Goal: Navigation & Orientation: Find specific page/section

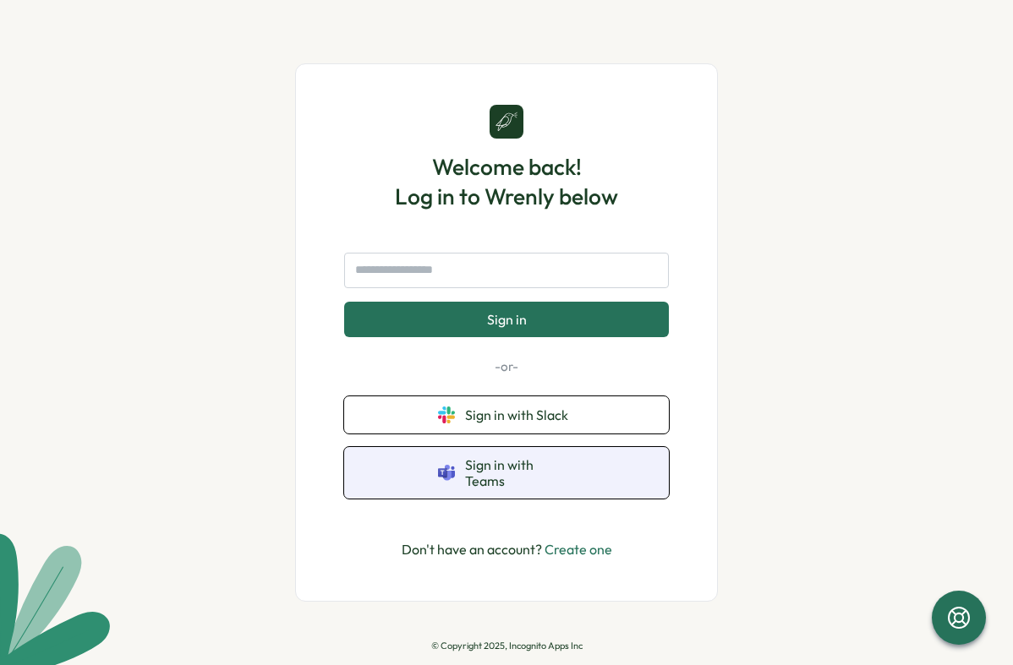
click at [545, 476] on span "Sign in with Teams" at bounding box center [520, 472] width 110 height 31
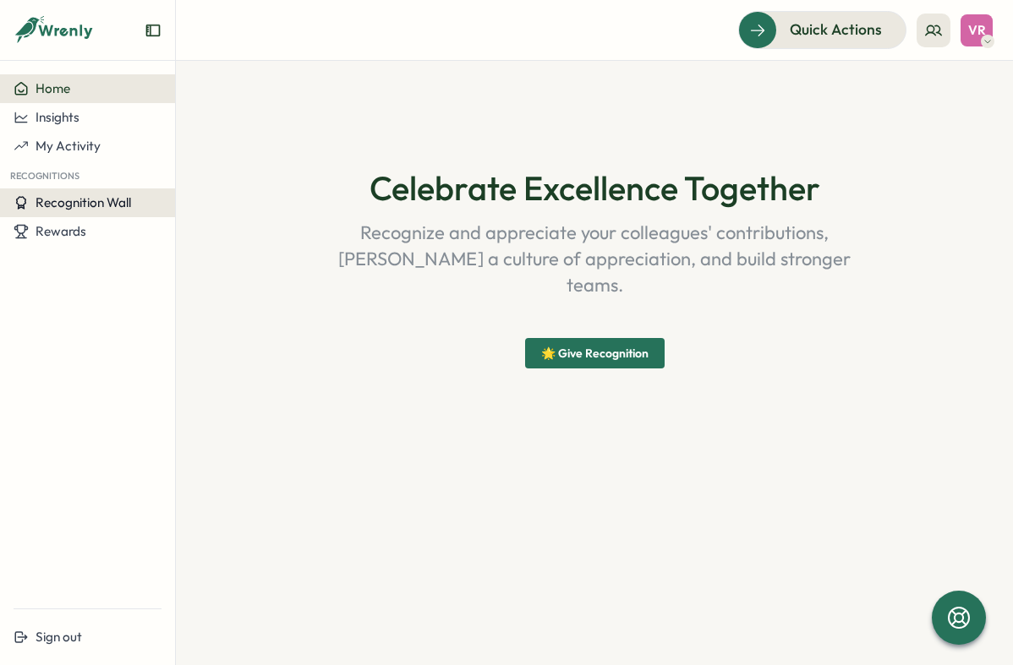
click at [110, 199] on span "Recognition Wall" at bounding box center [84, 202] width 96 height 16
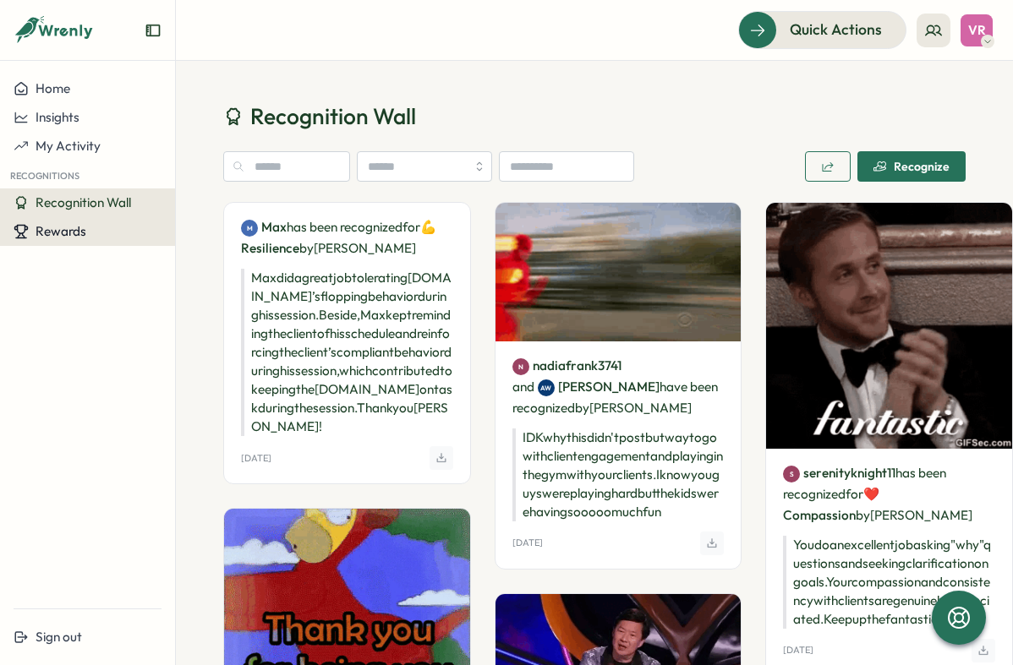
click at [60, 231] on span "Rewards" at bounding box center [61, 231] width 51 height 16
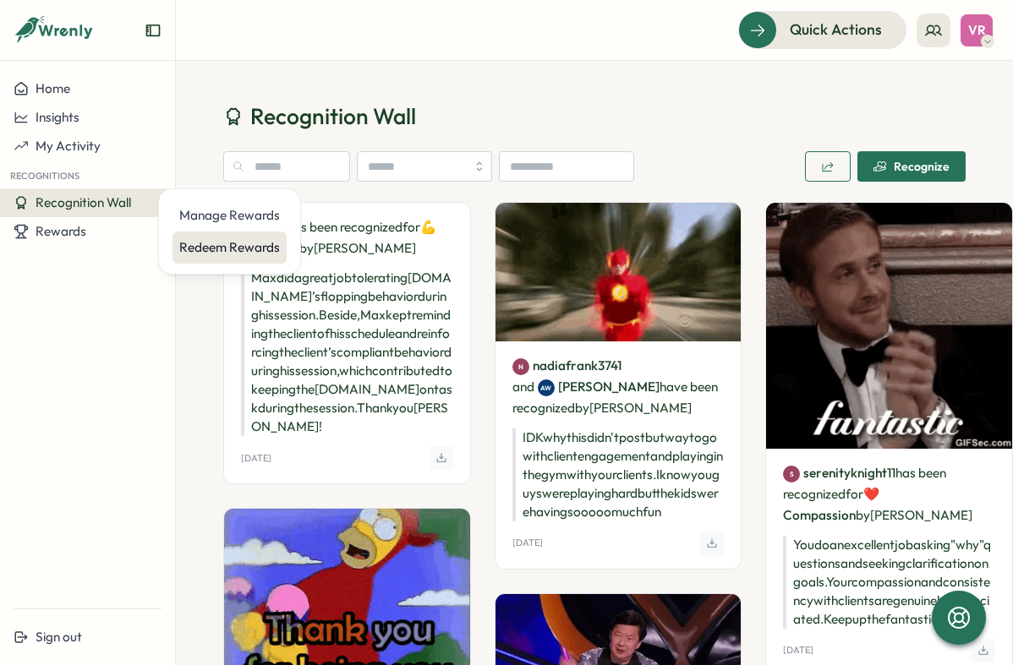
click at [220, 252] on div "Redeem Rewards" at bounding box center [229, 247] width 101 height 19
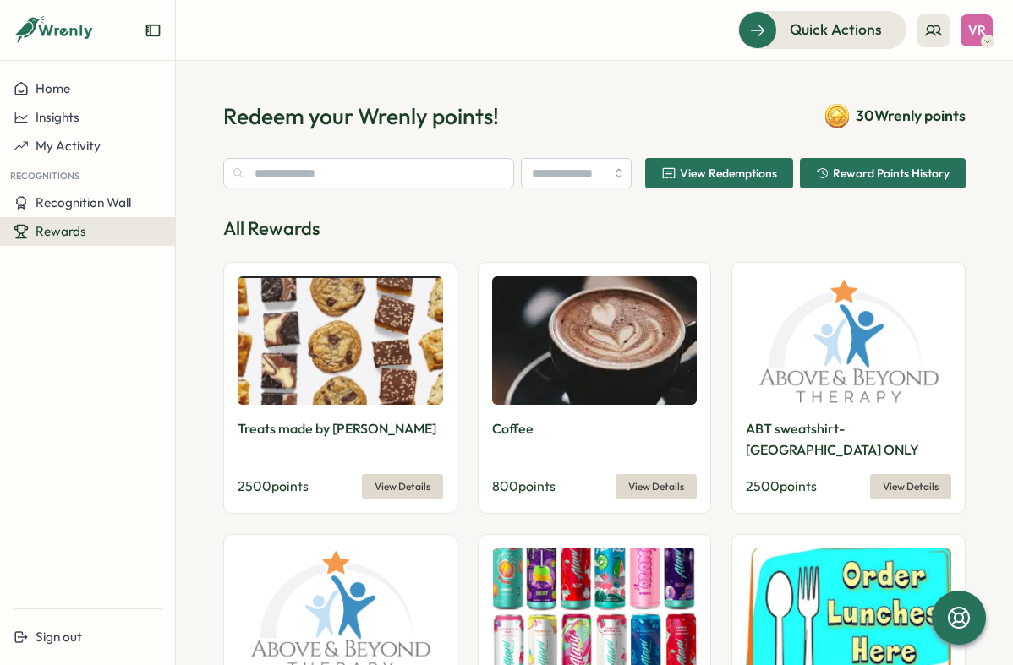
type input "**********"
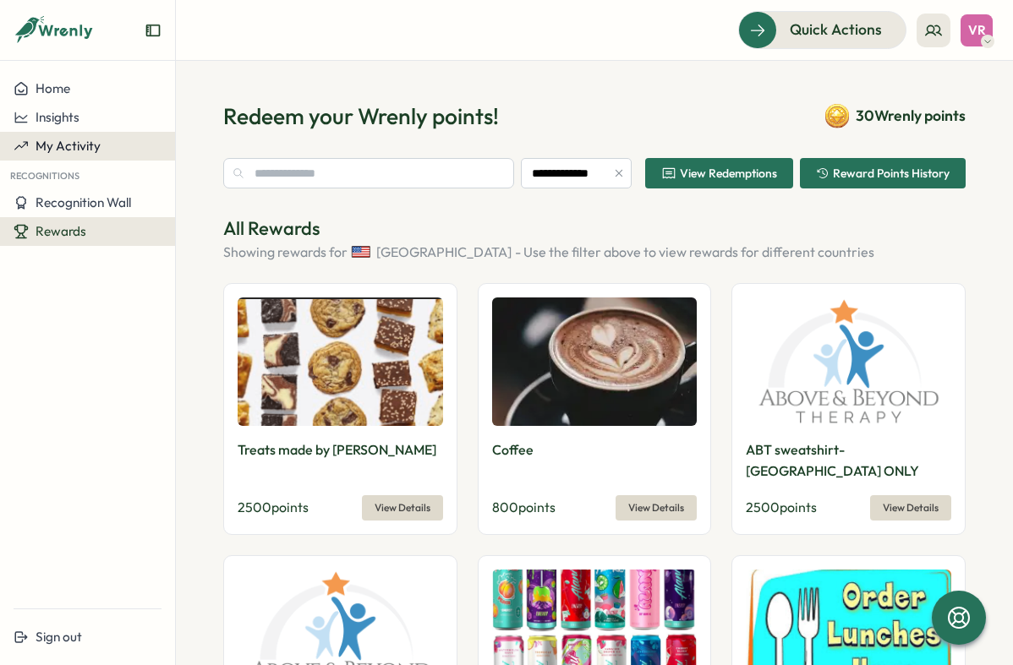
click at [101, 153] on div "My Activity" at bounding box center [88, 146] width 148 height 15
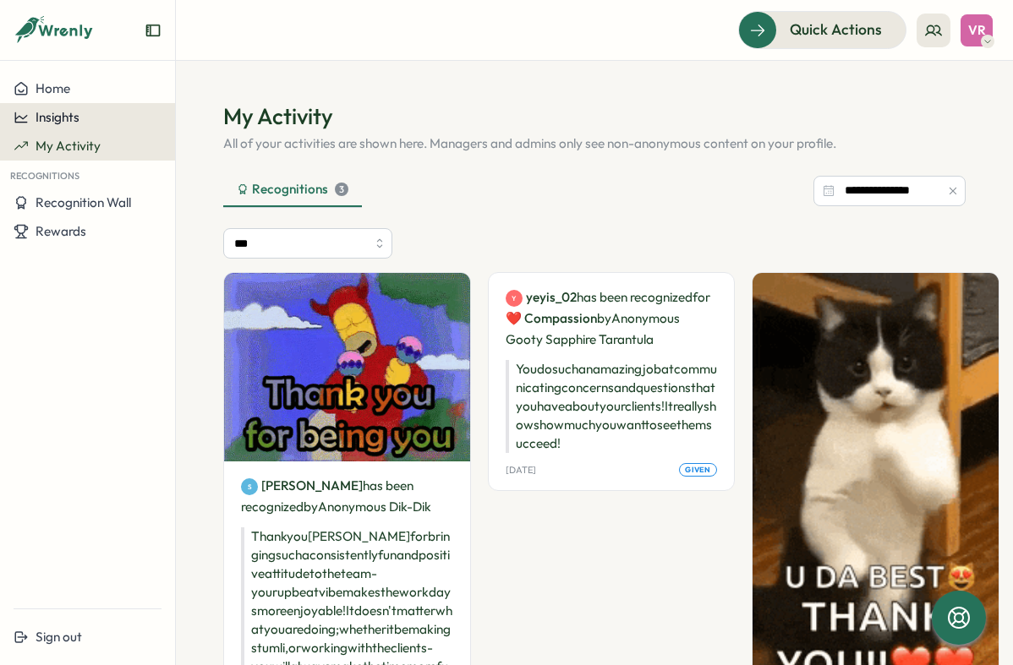
click at [117, 117] on div "Insights" at bounding box center [88, 117] width 148 height 15
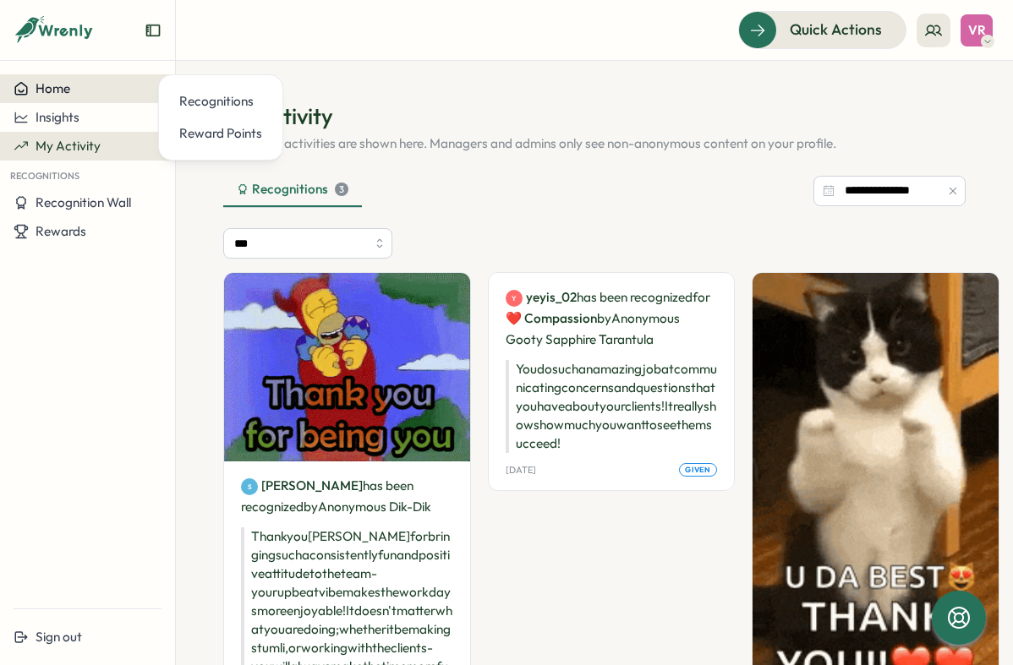
click at [104, 98] on button "Home" at bounding box center [87, 88] width 175 height 29
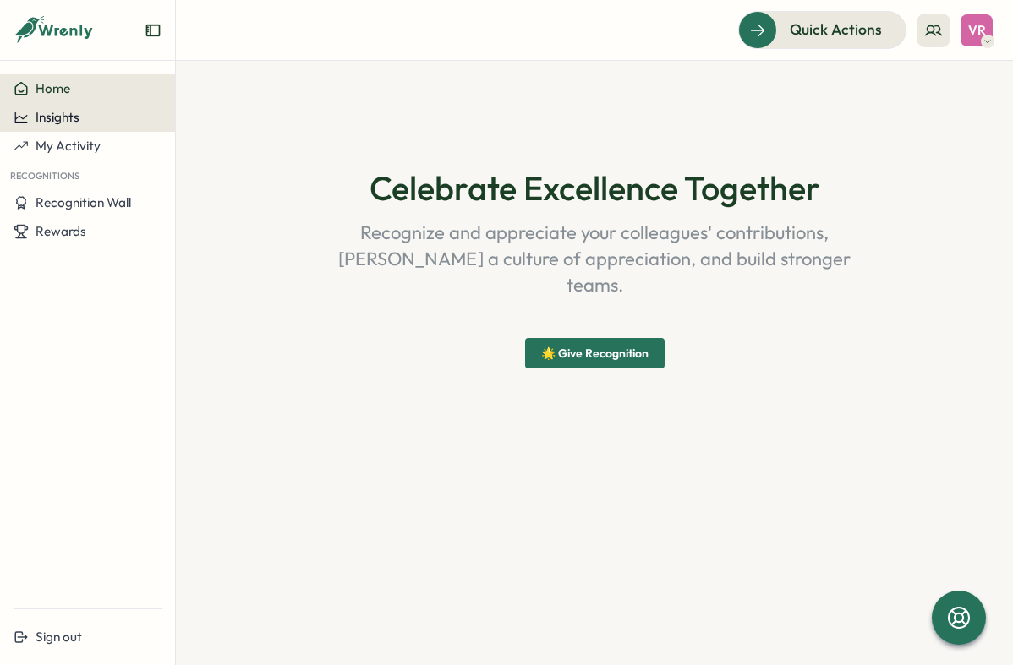
click at [96, 125] on button "Insights" at bounding box center [87, 117] width 175 height 29
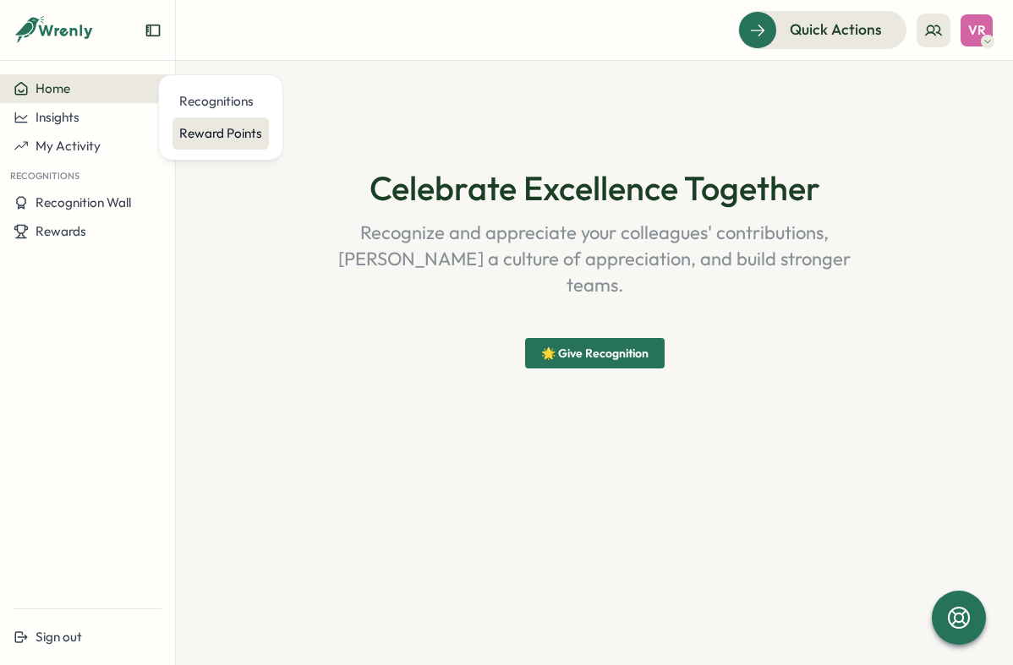
click at [220, 132] on div "Reward Points" at bounding box center [220, 133] width 83 height 19
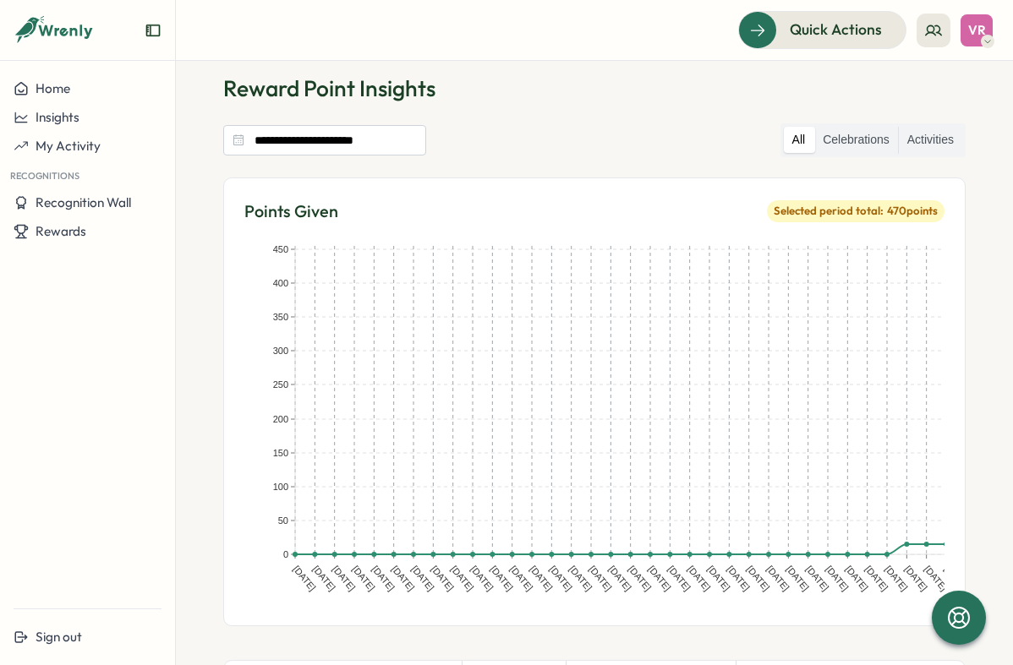
scroll to position [36, 0]
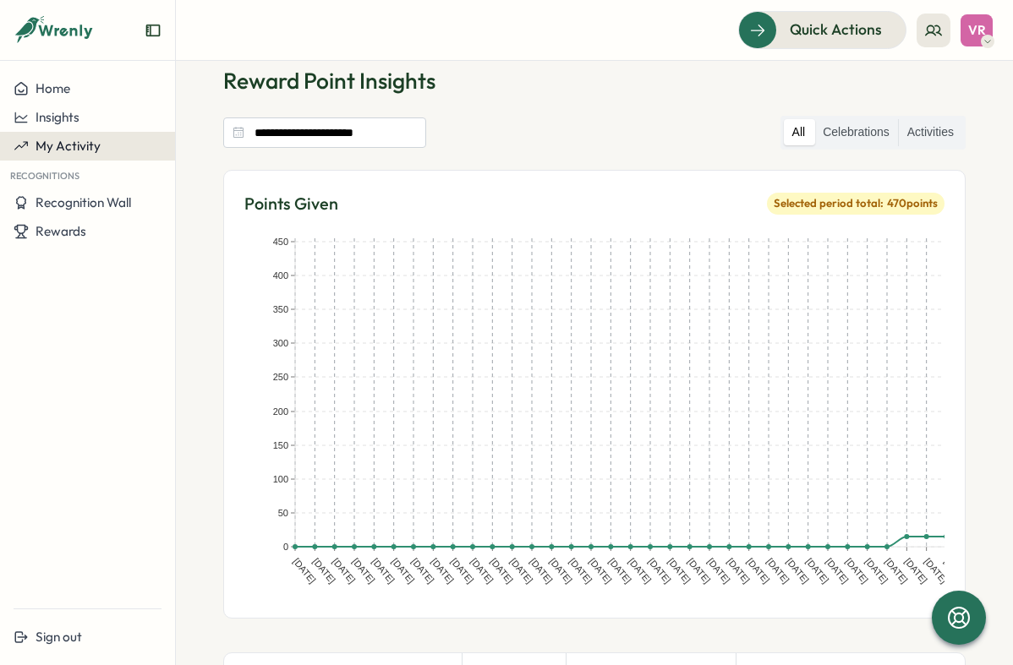
click at [101, 140] on div "My Activity" at bounding box center [88, 146] width 148 height 15
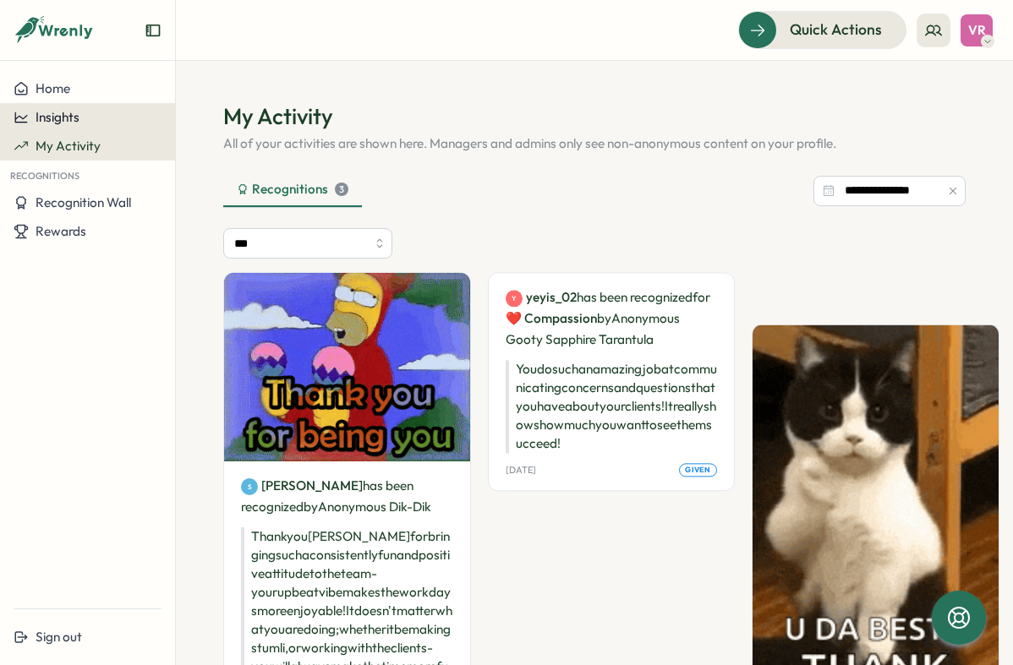
click at [85, 129] on button "Insights" at bounding box center [87, 117] width 175 height 29
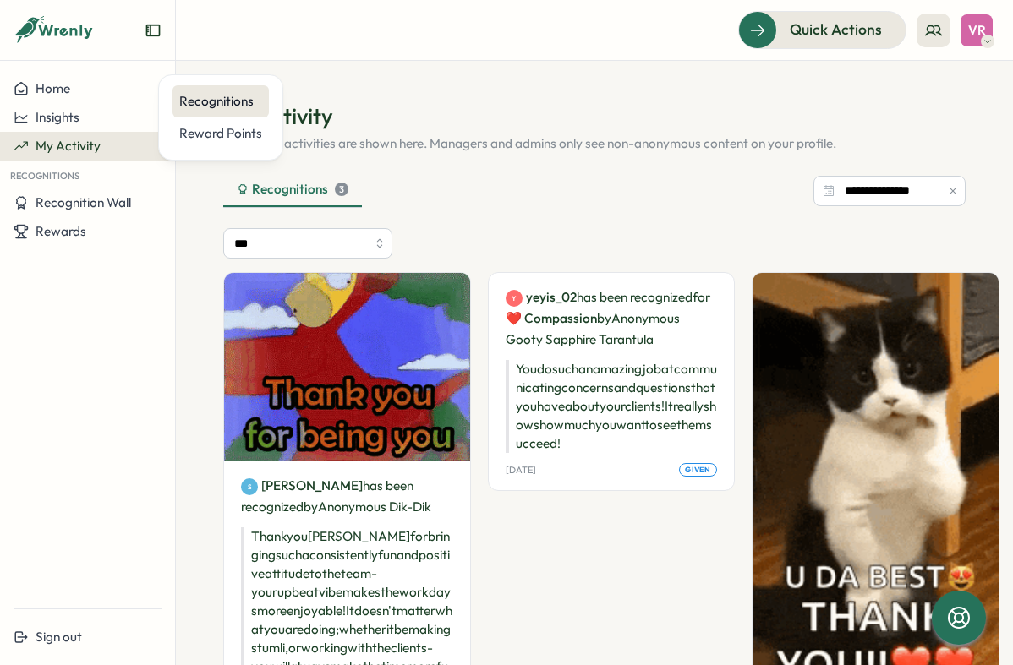
click at [210, 100] on div "Recognitions" at bounding box center [220, 101] width 83 height 19
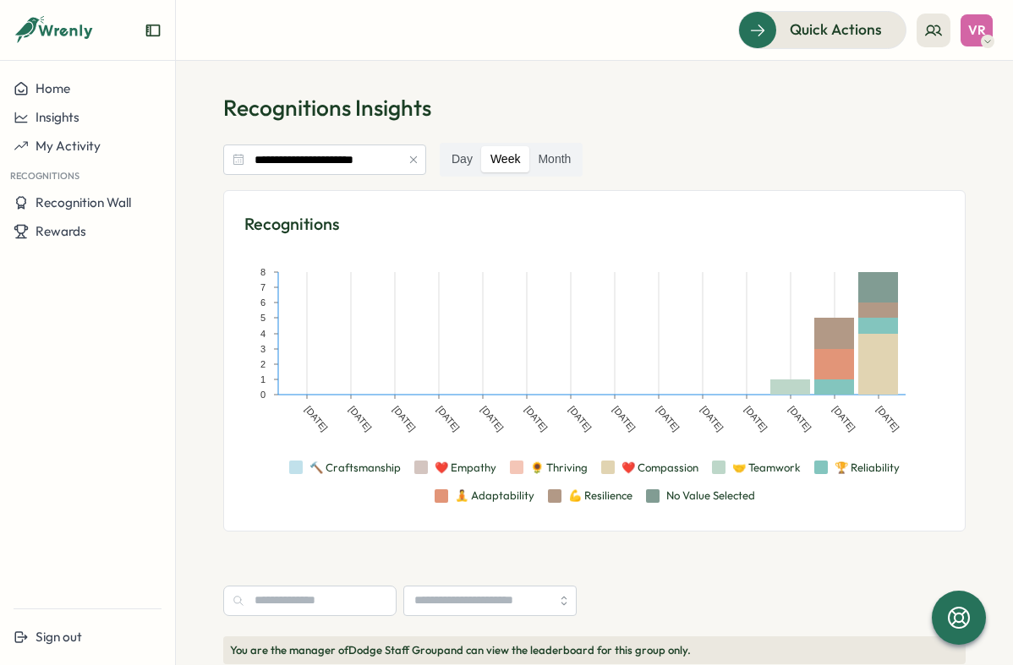
scroll to position [8, 0]
click at [90, 118] on div "Insights" at bounding box center [88, 117] width 148 height 15
click at [226, 255] on div "Recognitions Jul 10, 25 Jul 17, 25 Jul 24, 25 Jul 31, 25 Aug 7, 25 Aug 14, 25 A…" at bounding box center [594, 362] width 742 height 342
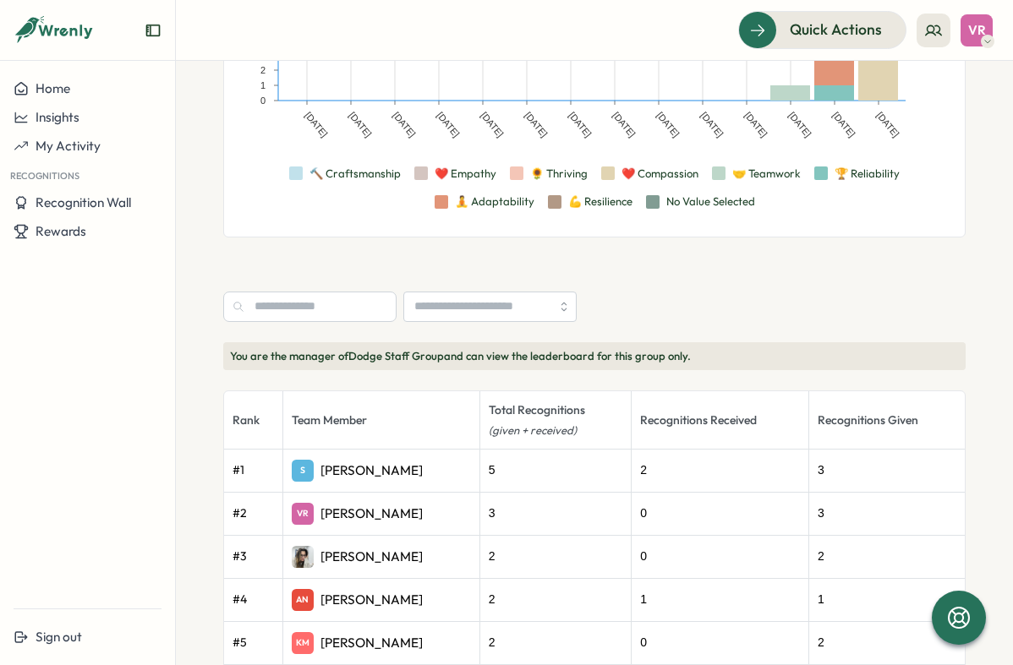
scroll to position [212, 0]
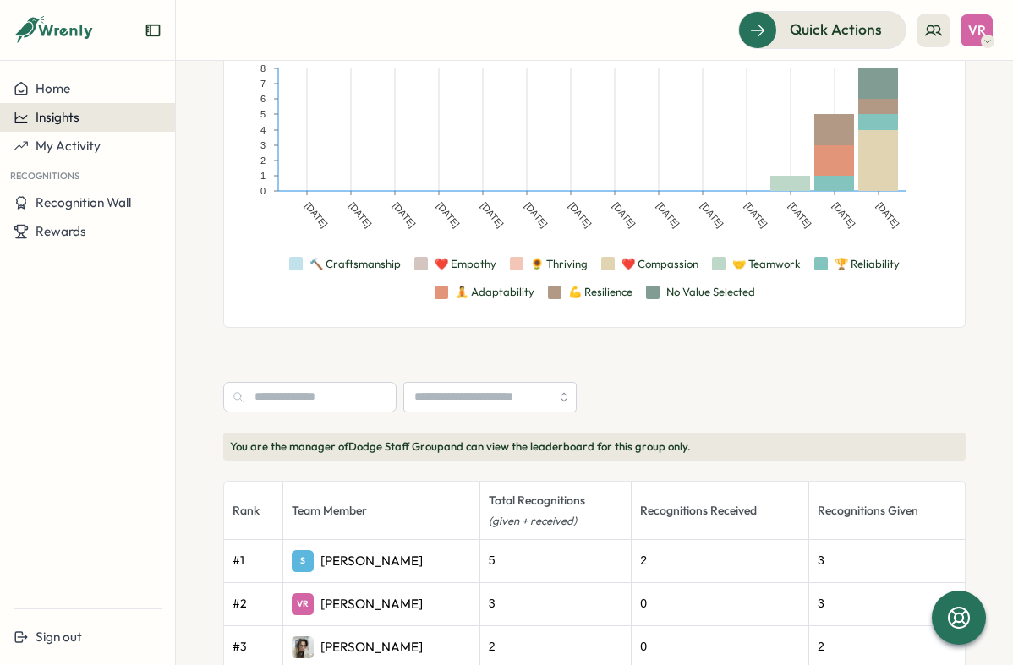
click at [73, 116] on span "Insights" at bounding box center [58, 117] width 44 height 16
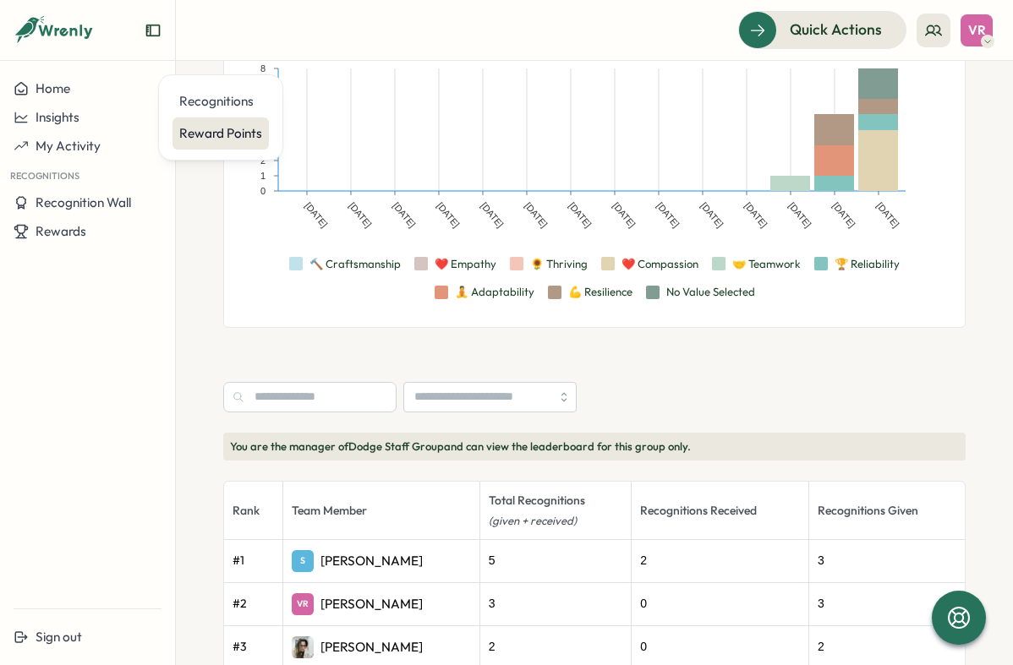
click at [196, 129] on div "Reward Points" at bounding box center [220, 133] width 83 height 19
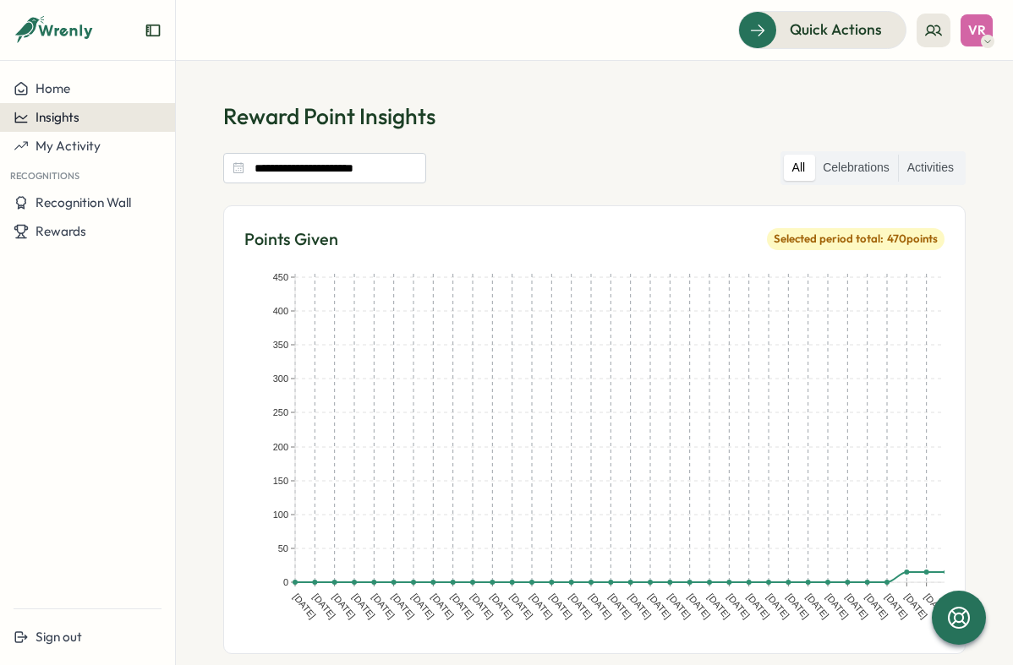
click at [102, 125] on button "Insights" at bounding box center [87, 117] width 175 height 29
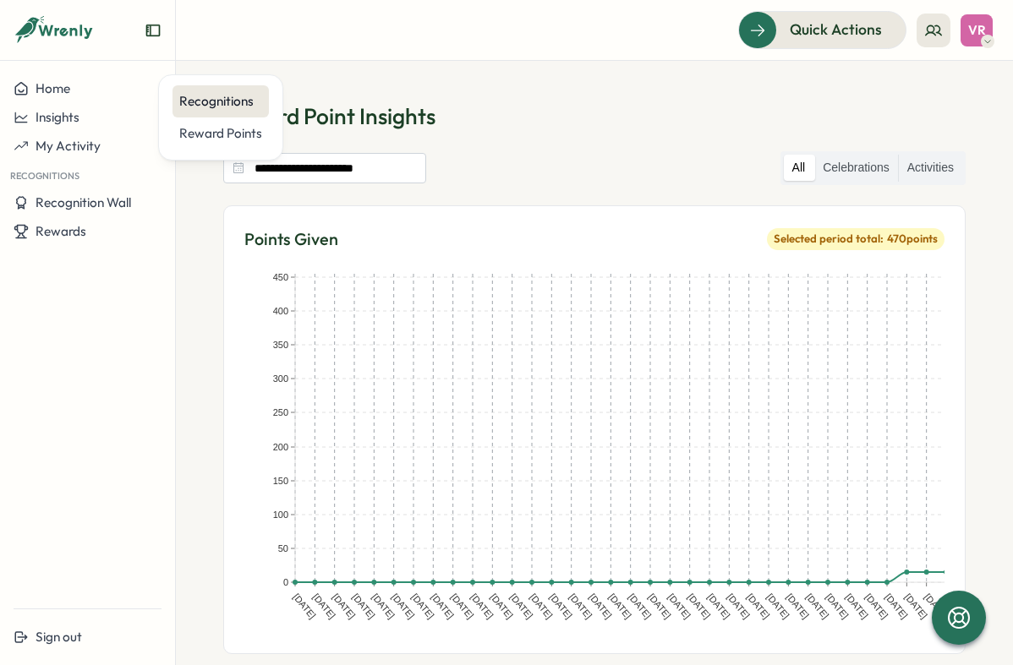
click at [221, 107] on div "Recognitions" at bounding box center [220, 101] width 83 height 19
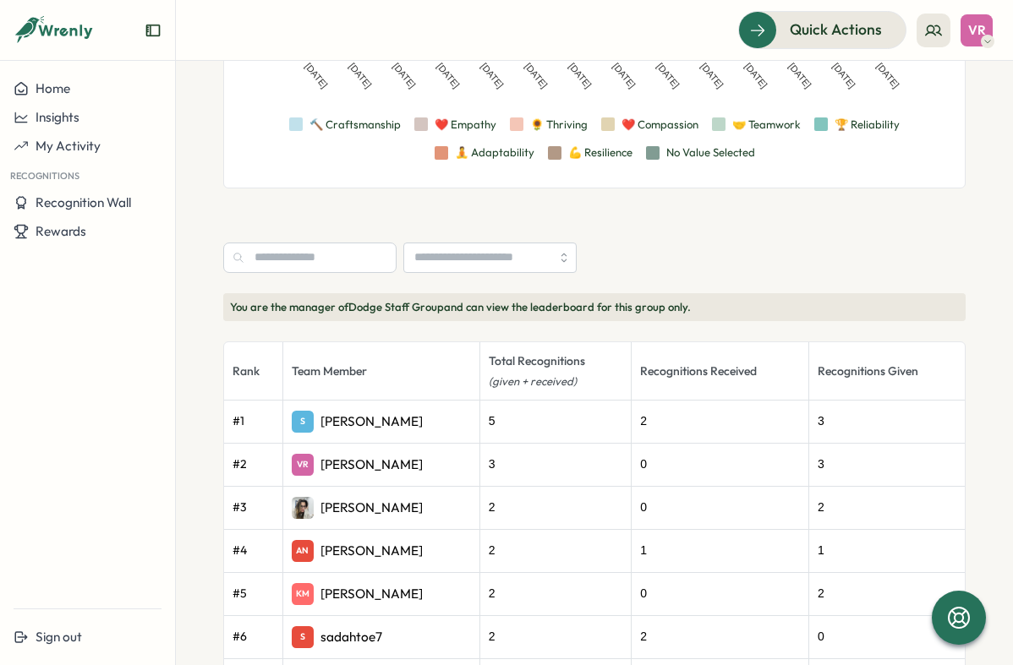
scroll to position [340, 0]
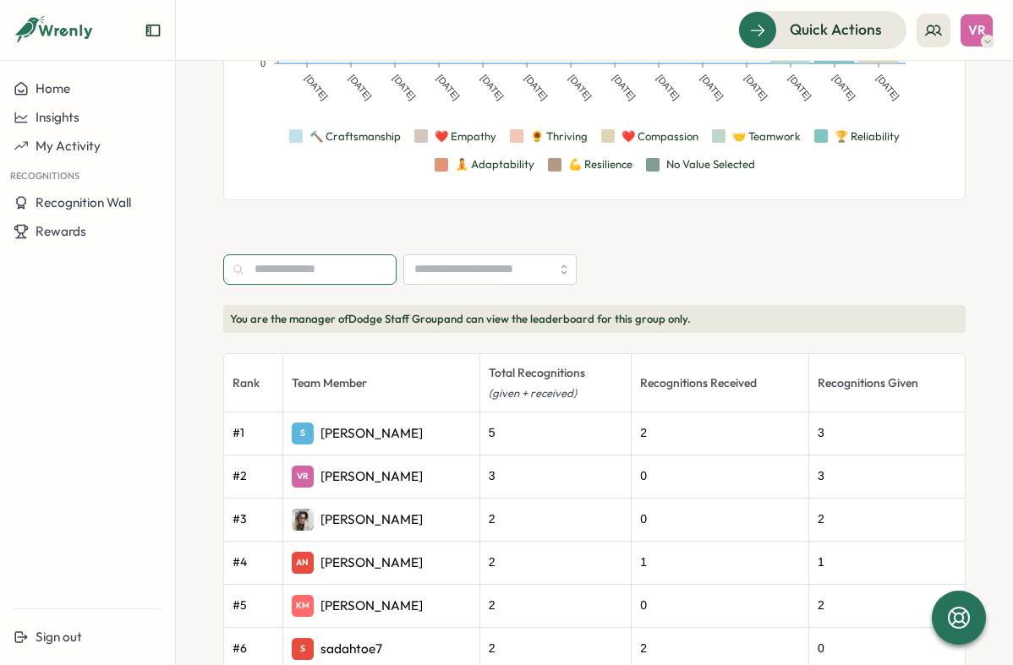
click at [367, 263] on input "text" at bounding box center [309, 270] width 173 height 30
type input "******"
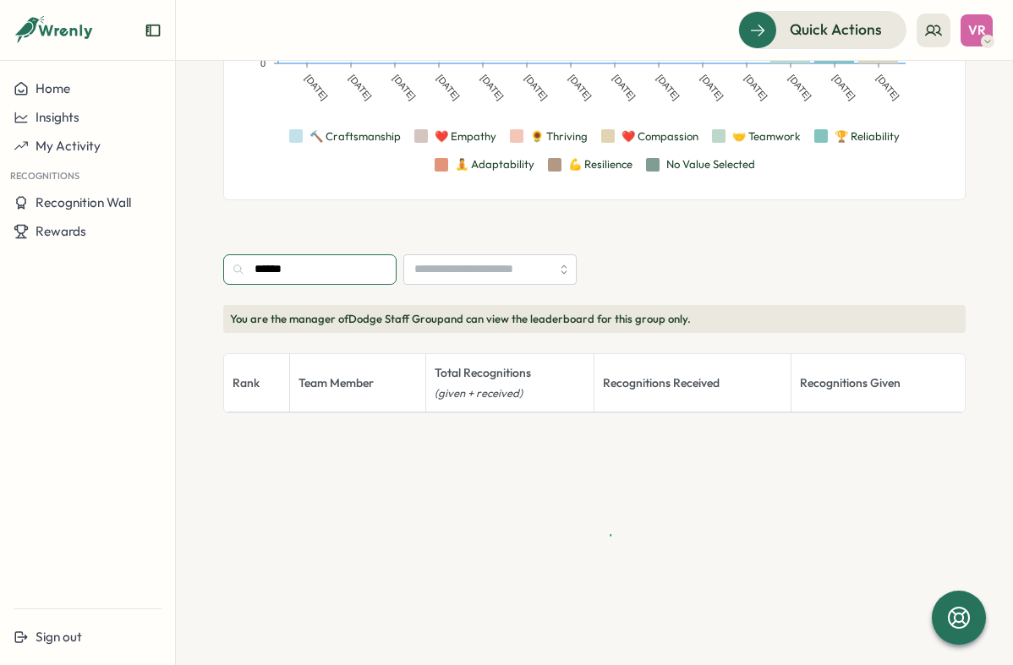
scroll to position [215, 0]
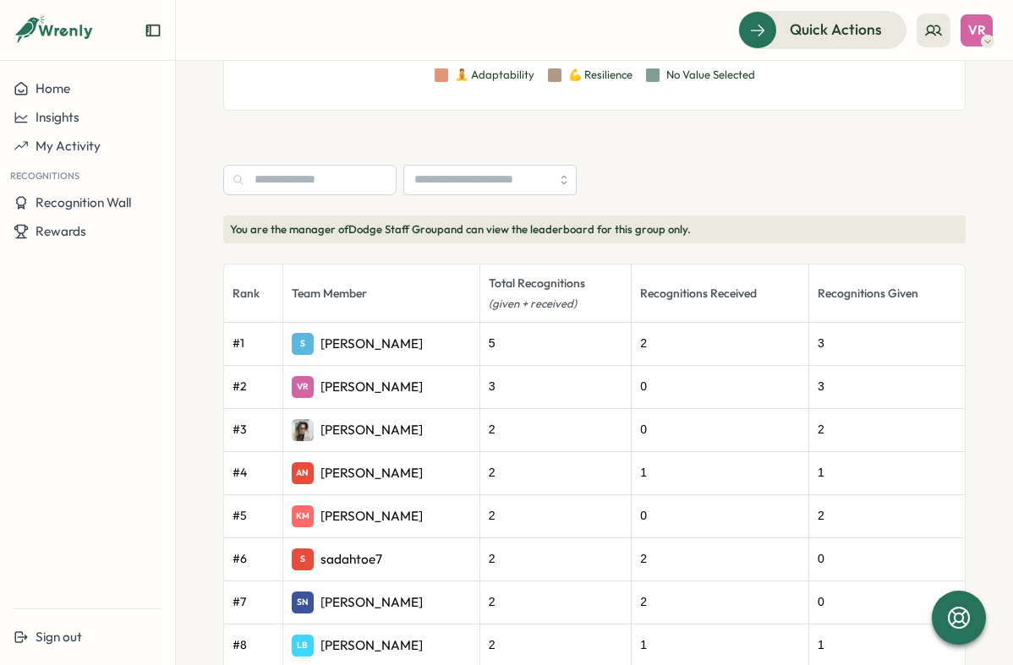
scroll to position [435, 0]
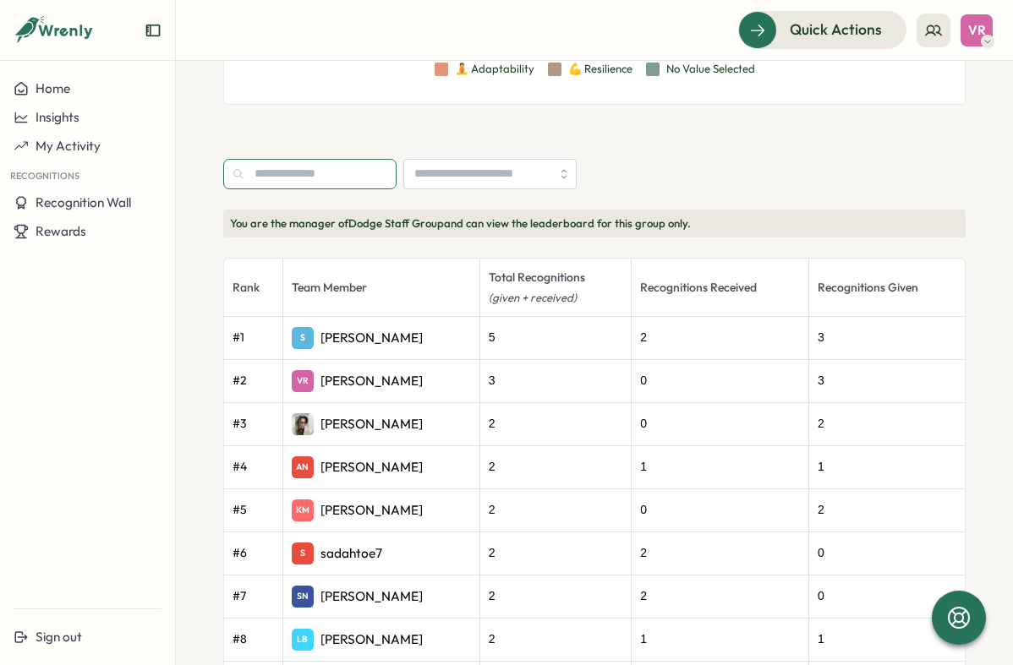
click at [356, 183] on input "text" at bounding box center [309, 174] width 173 height 30
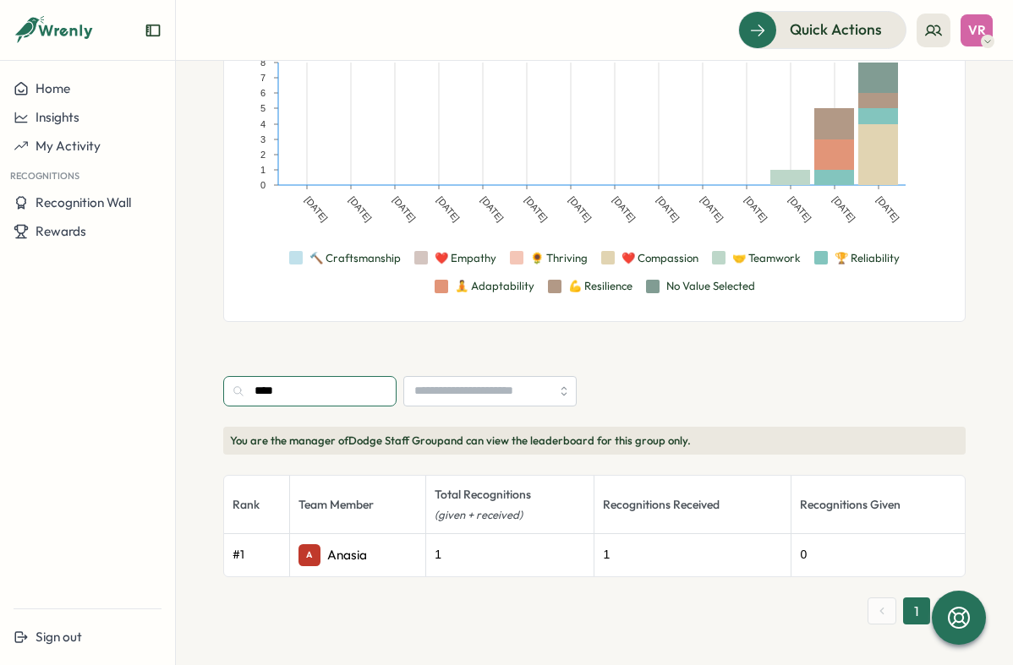
scroll to position [215, 0]
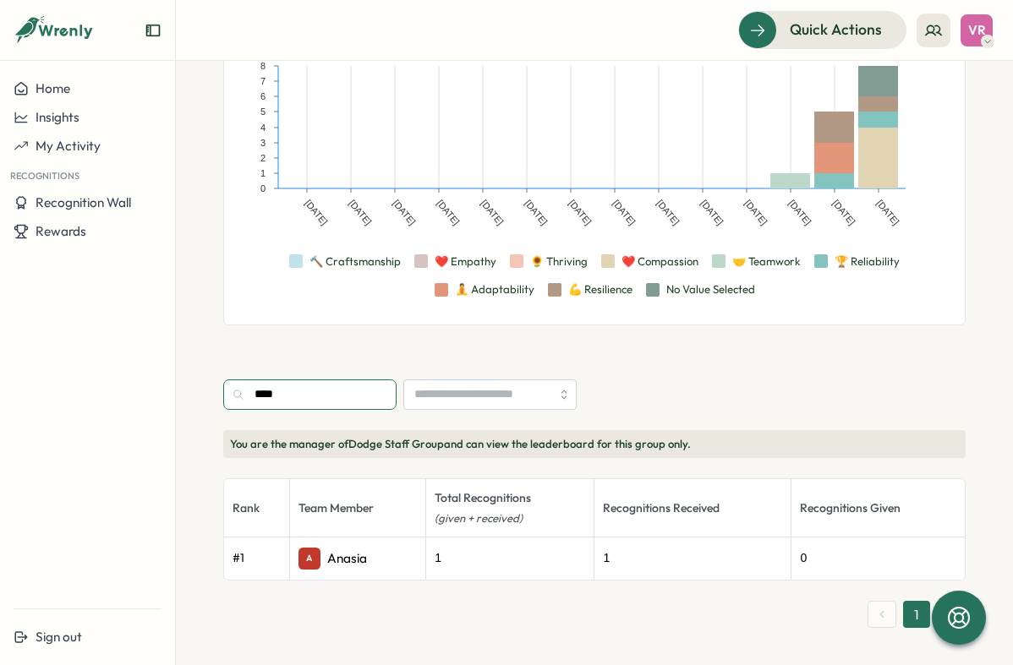
type input "****"
click at [323, 349] on div "**********" at bounding box center [594, 283] width 742 height 692
click at [126, 200] on span "Recognition Wall" at bounding box center [84, 202] width 96 height 16
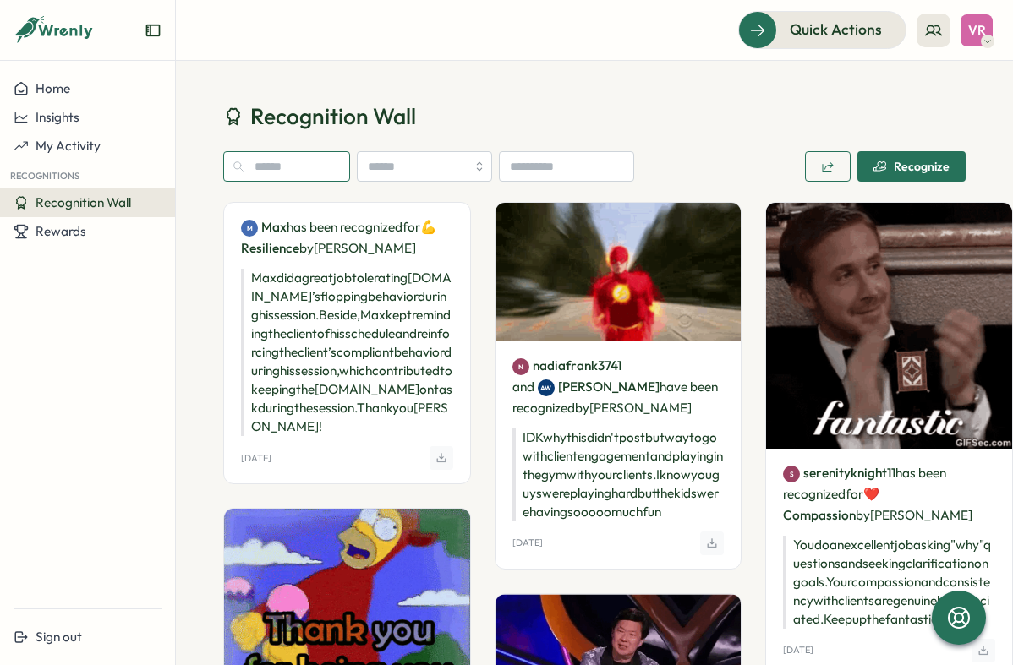
click at [303, 166] on input "text" at bounding box center [286, 166] width 127 height 30
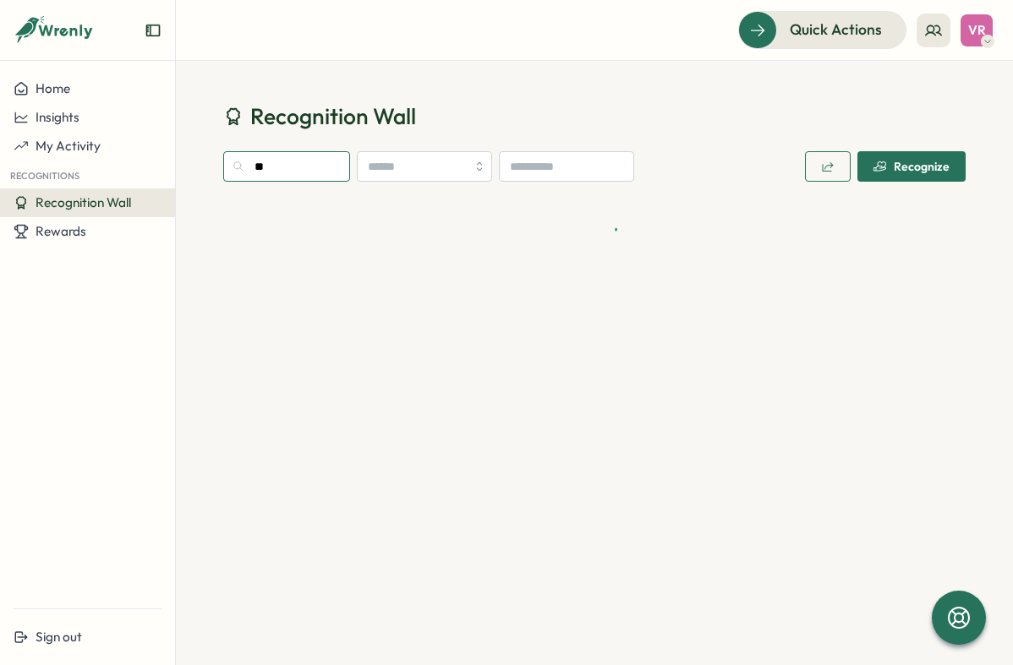
type input "***"
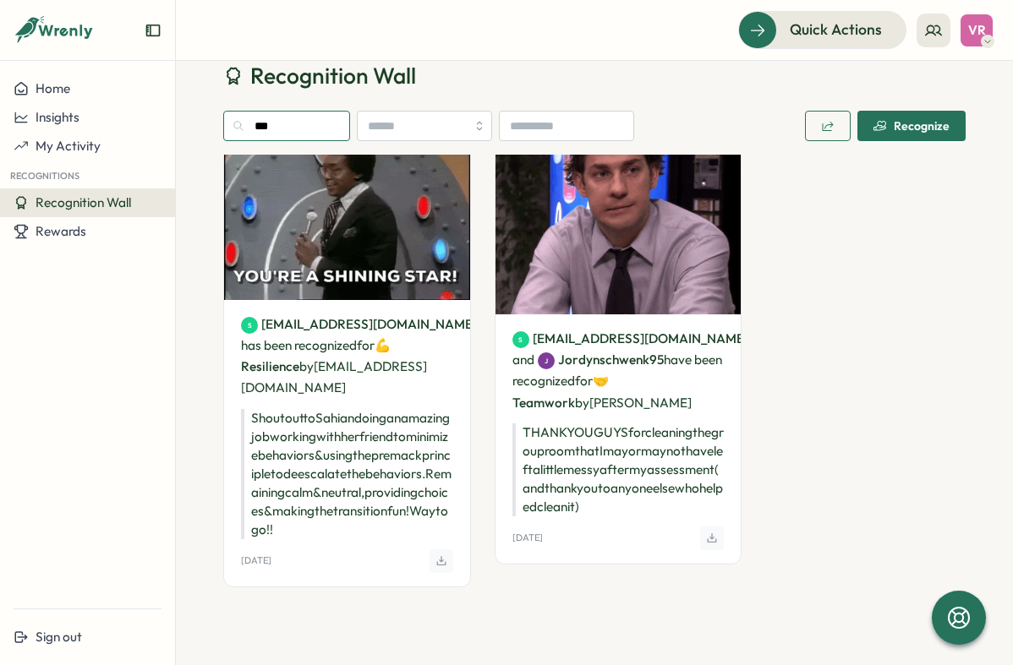
scroll to position [85, 0]
